Goal: Transaction & Acquisition: Subscribe to service/newsletter

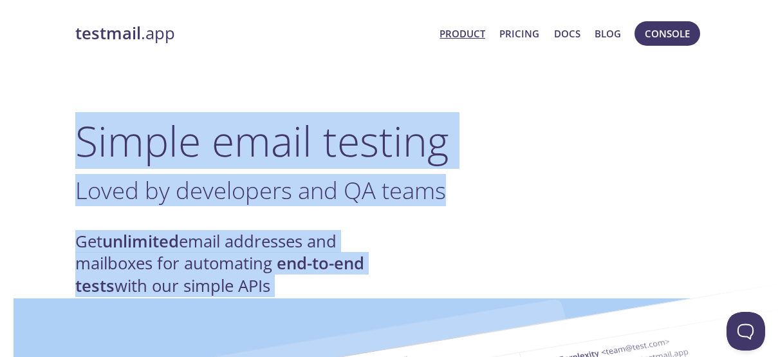
drag, startPoint x: 68, startPoint y: 136, endPoint x: 323, endPoint y: 285, distance: 295.7
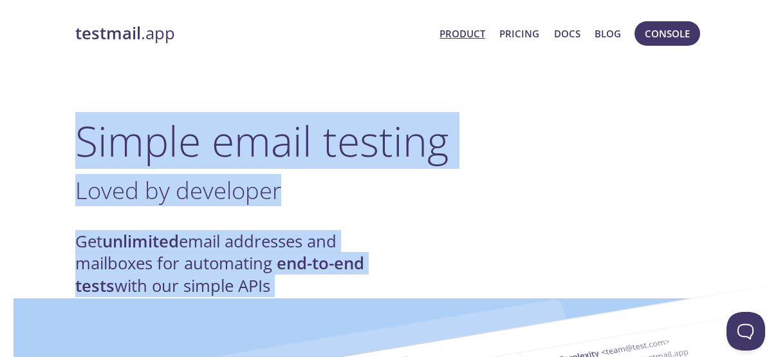
click at [458, 247] on div "Get unlimited email addresses and mailboxes for automating end-to-end tests wit…" at bounding box center [389, 263] width 628 height 66
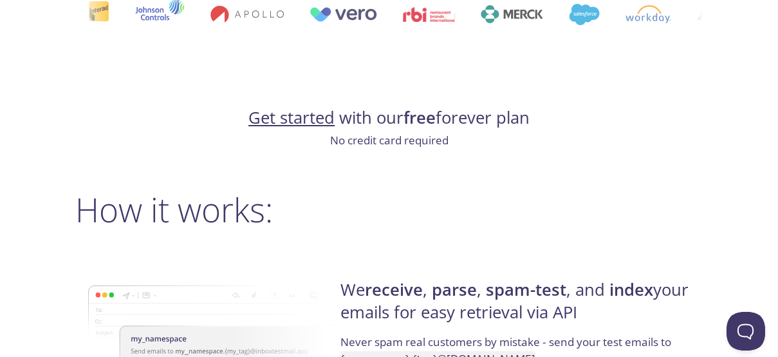
scroll to position [966, 0]
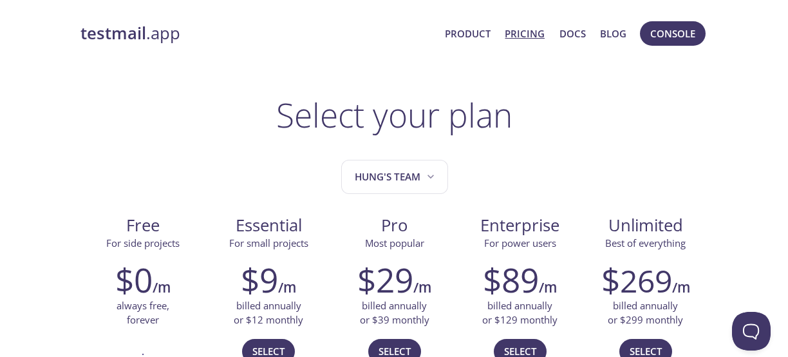
scroll to position [193, 0]
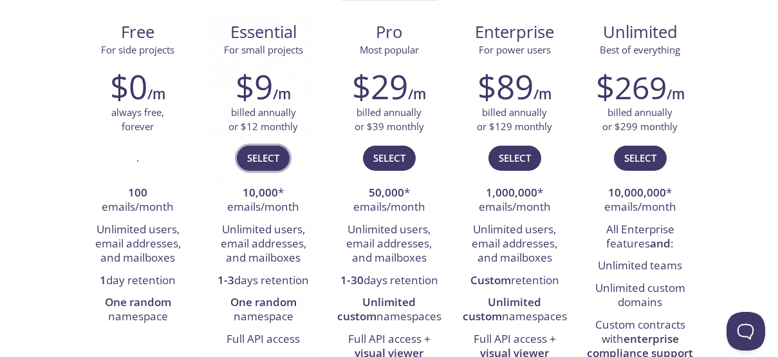
click at [246, 155] on button "Select" at bounding box center [263, 158] width 53 height 24
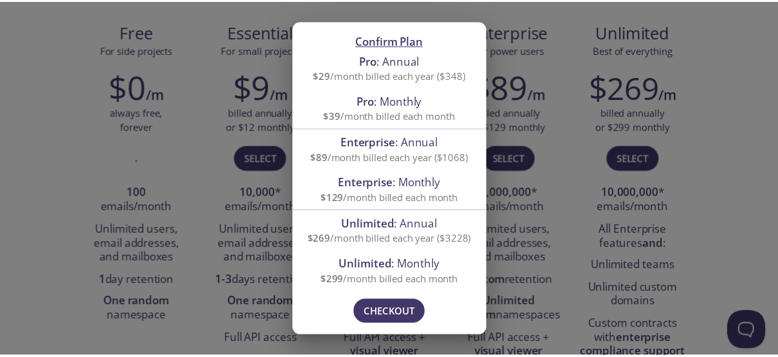
scroll to position [0, 0]
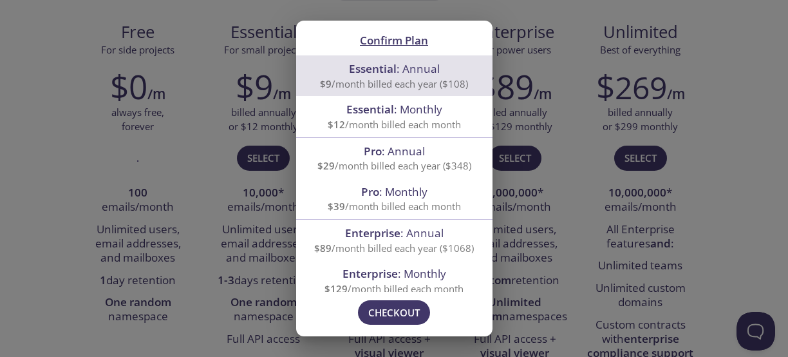
click at [541, 211] on div "Confirm Plan Essential : Annual $9 /month billed each year ($108) Essential : M…" at bounding box center [394, 178] width 788 height 357
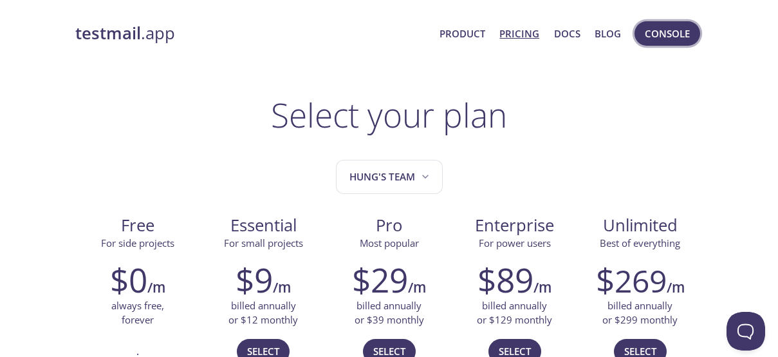
click at [655, 38] on span "Console" at bounding box center [667, 33] width 45 height 17
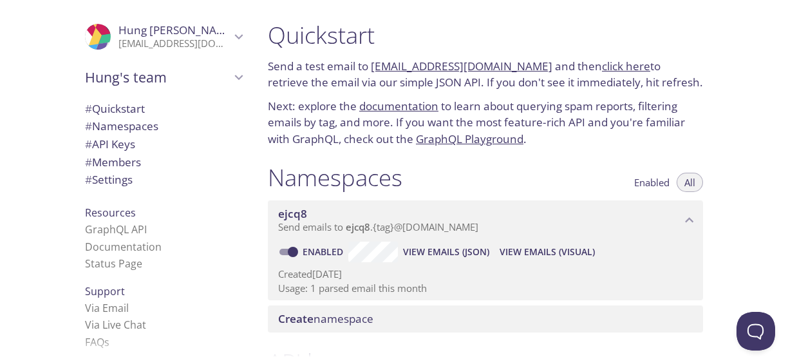
click at [150, 73] on span "Hung's team" at bounding box center [158, 77] width 146 height 18
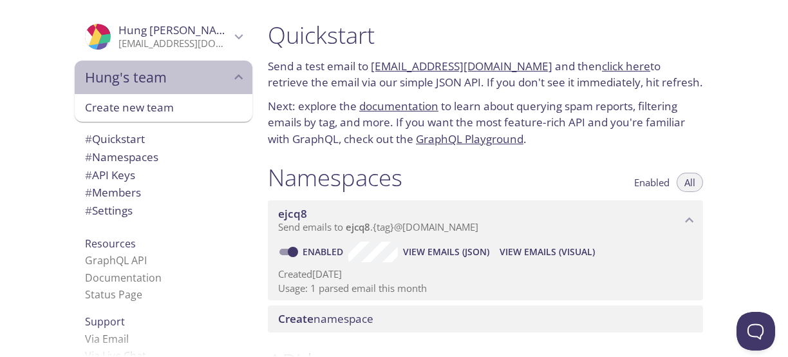
click at [150, 73] on span "Hung's team" at bounding box center [158, 77] width 146 height 18
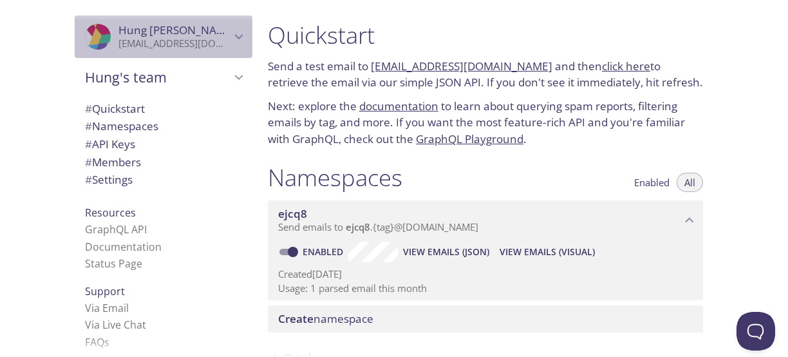
click at [186, 42] on p "hungct915102@ut.edu.vn" at bounding box center [174, 43] width 112 height 13
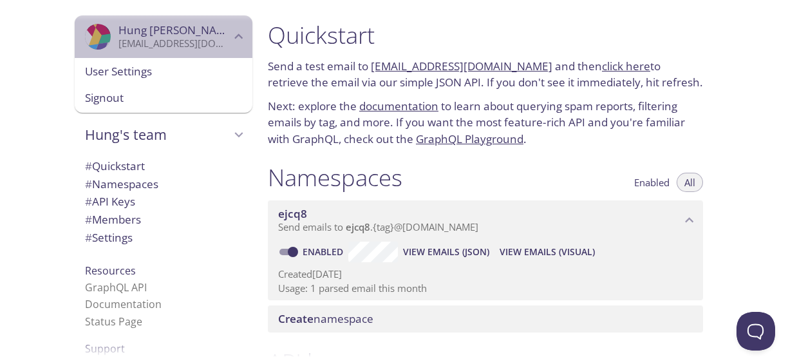
click at [186, 42] on p "hungct915102@ut.edu.vn" at bounding box center [174, 43] width 112 height 13
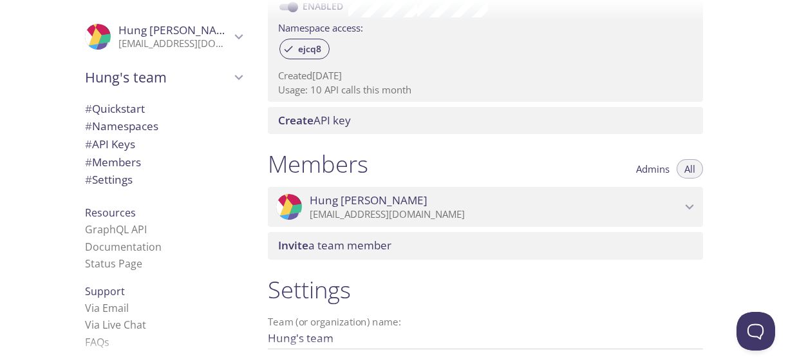
scroll to position [26, 0]
